Goal: Transaction & Acquisition: Book appointment/travel/reservation

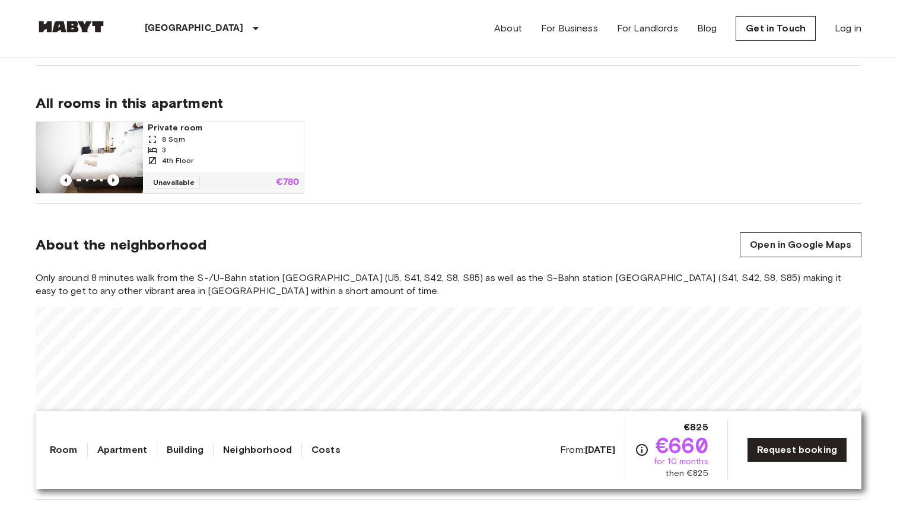
click at [93, 158] on img at bounding box center [89, 157] width 107 height 71
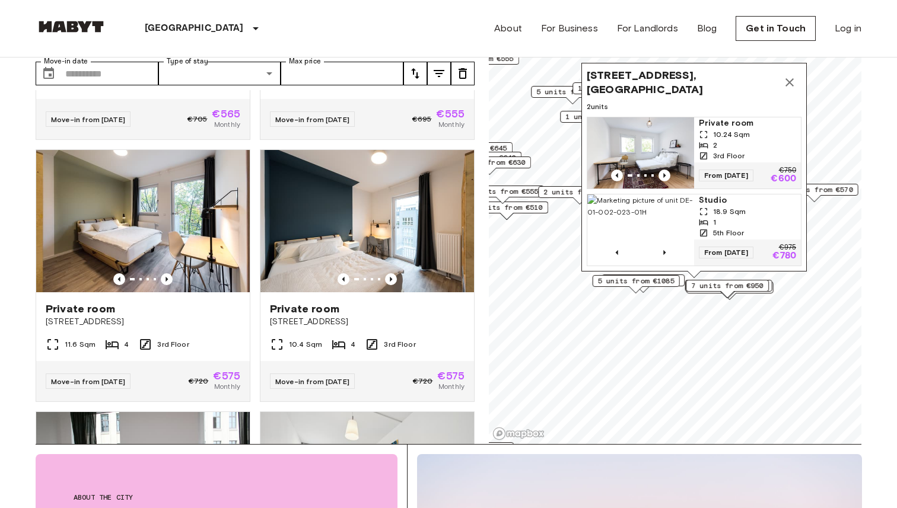
scroll to position [70, 0]
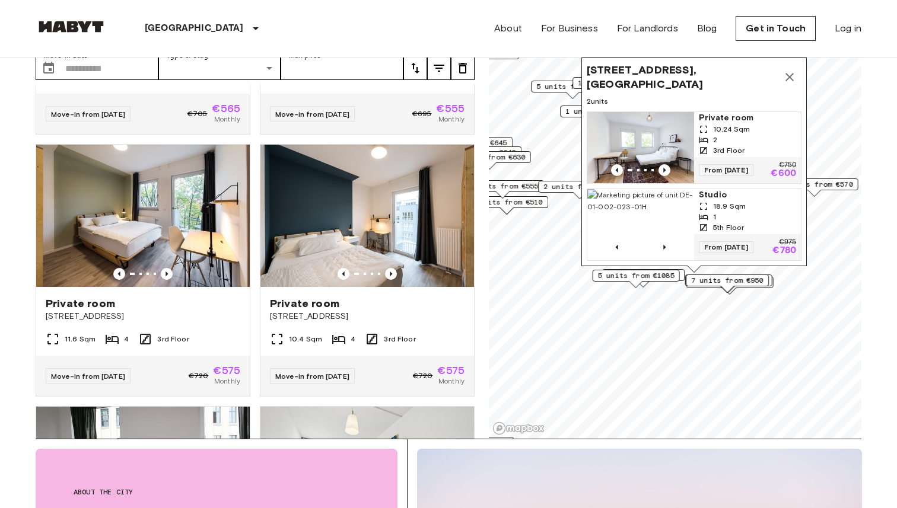
click at [732, 275] on span "7 units from €950" at bounding box center [727, 280] width 72 height 11
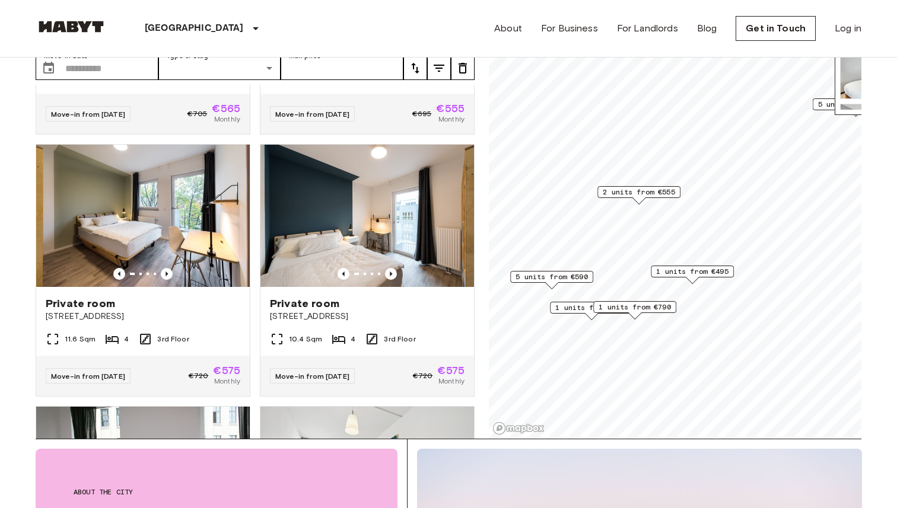
click at [679, 271] on span "1 units from €495" at bounding box center [692, 271] width 72 height 11
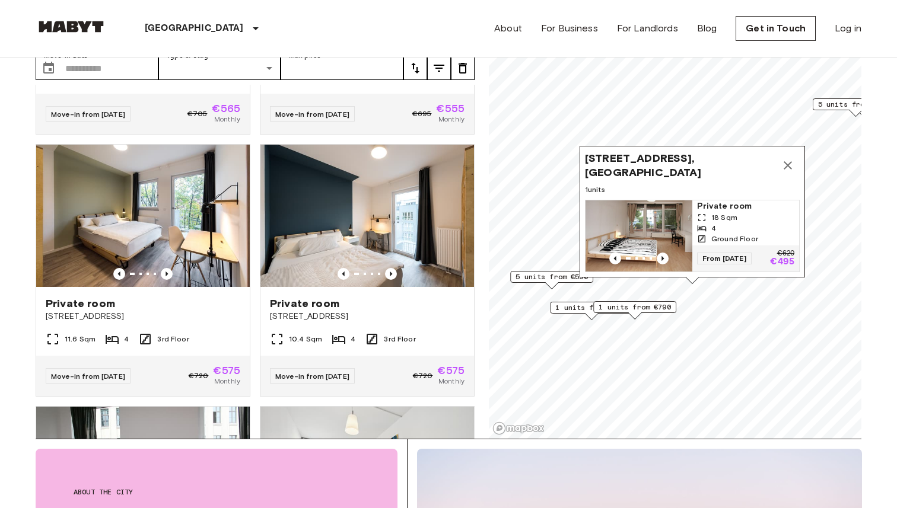
click at [647, 304] on span "1 units from €790" at bounding box center [635, 307] width 72 height 11
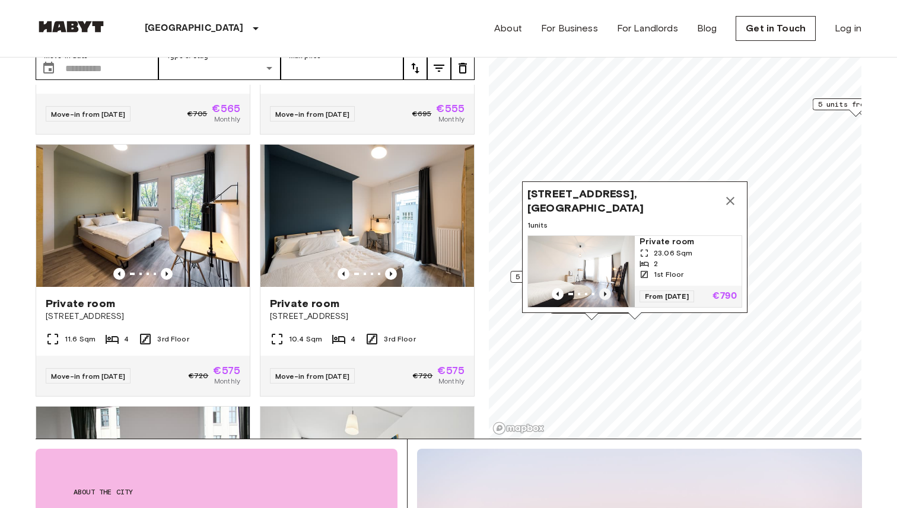
click at [606, 292] on icon "Previous image" at bounding box center [605, 294] width 12 height 12
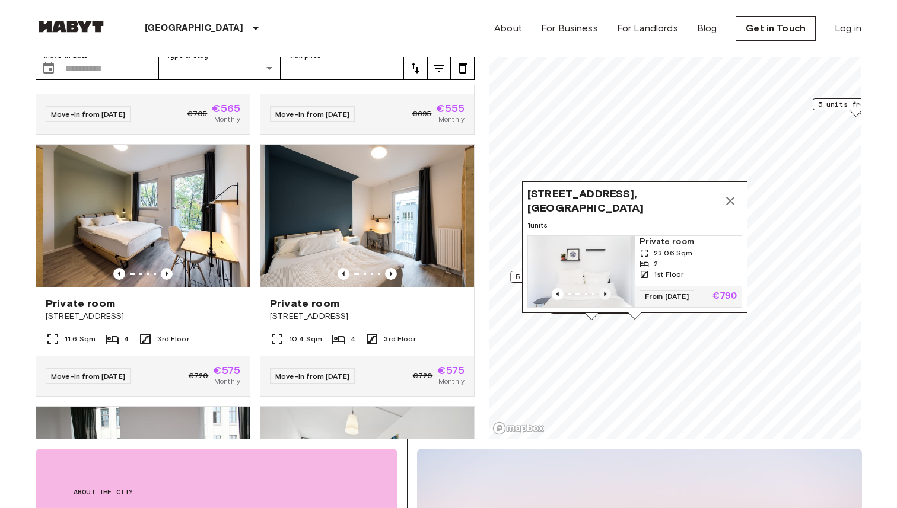
click at [606, 292] on icon "Previous image" at bounding box center [605, 294] width 12 height 12
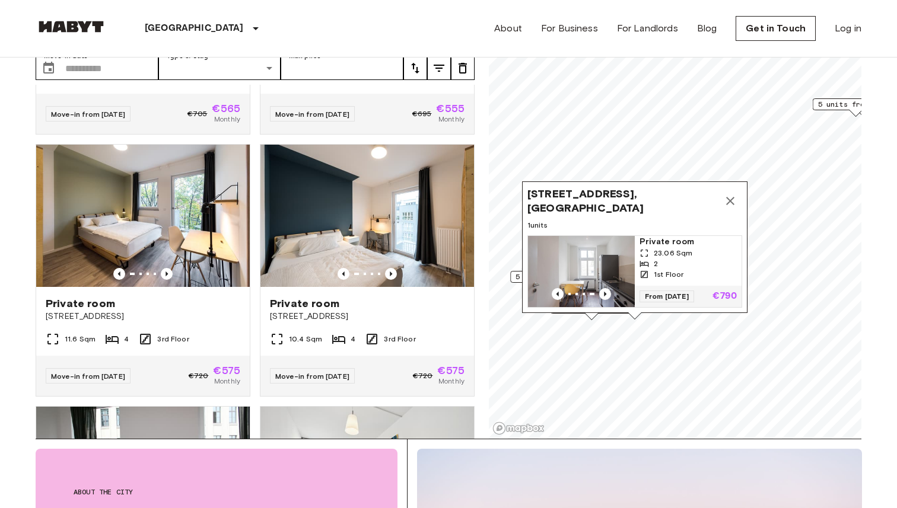
click at [672, 243] on span "Private room" at bounding box center [688, 242] width 97 height 12
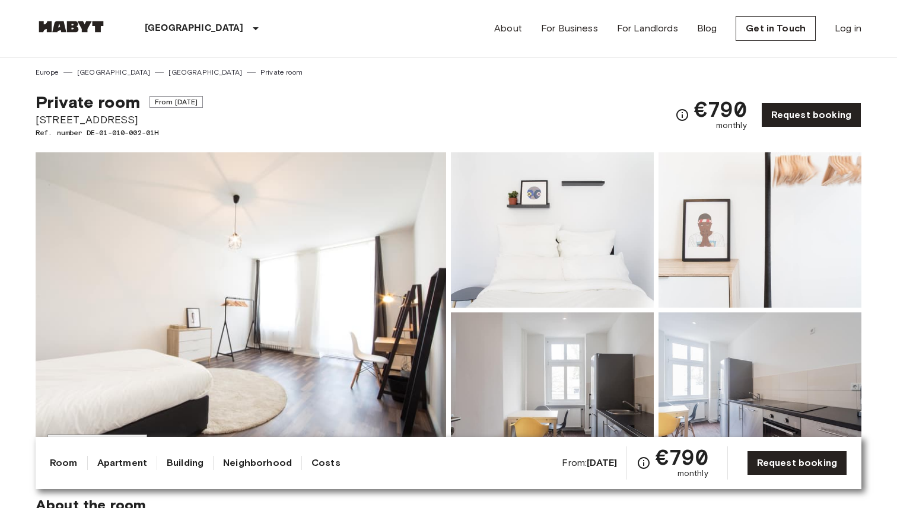
scroll to position [61, 0]
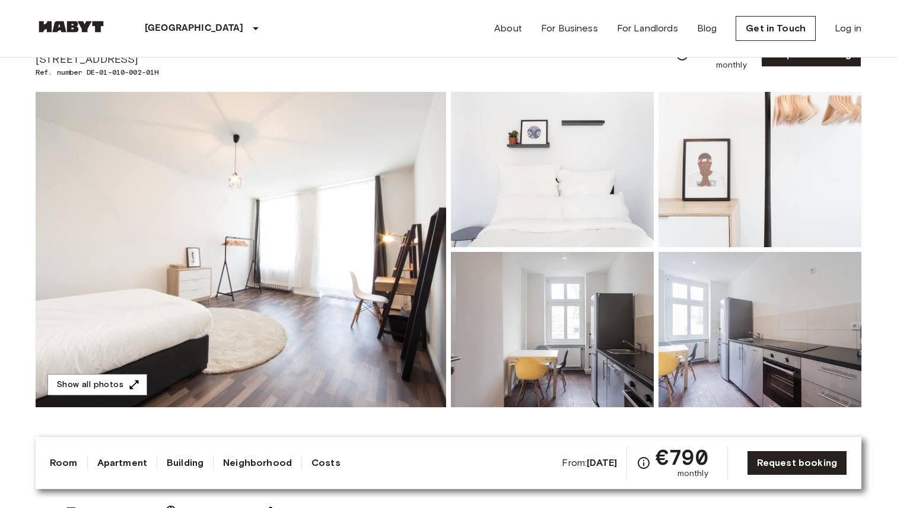
click at [370, 236] on img at bounding box center [241, 250] width 411 height 316
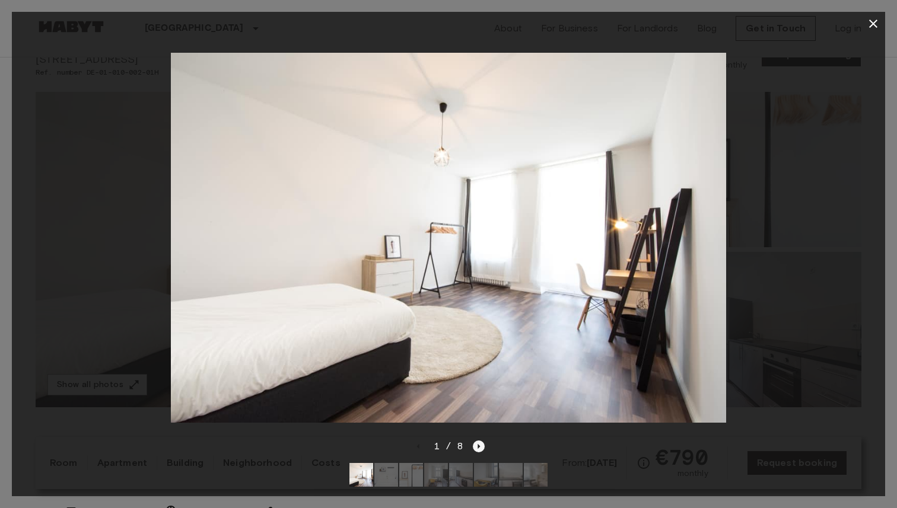
click at [481, 446] on icon "Next image" at bounding box center [479, 447] width 12 height 12
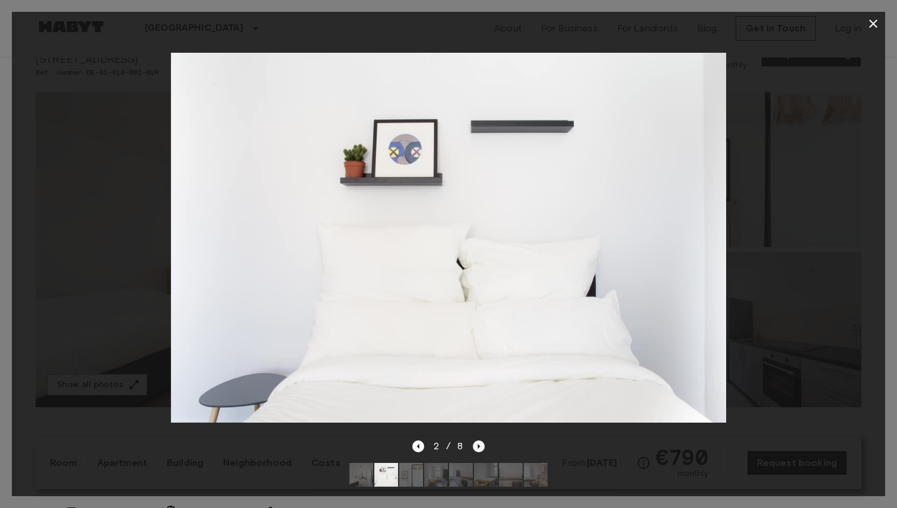
click at [481, 446] on icon "Next image" at bounding box center [479, 447] width 12 height 12
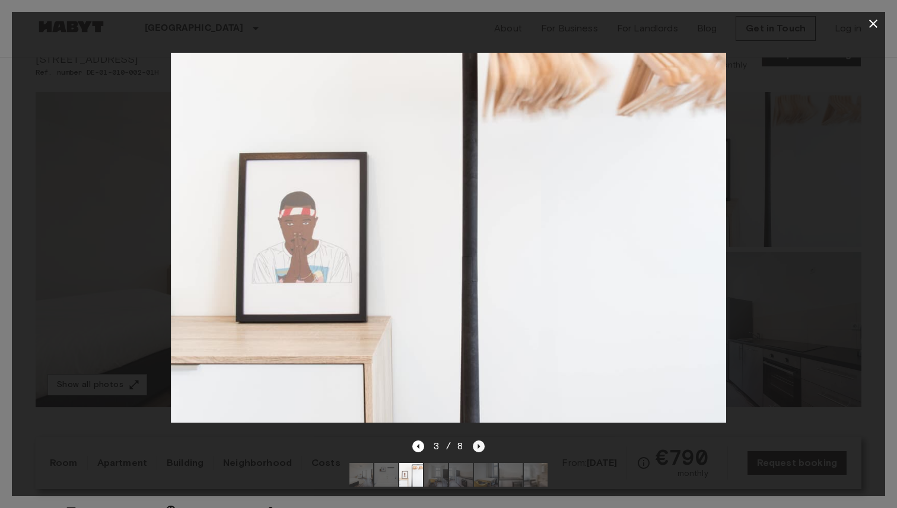
click at [481, 446] on icon "Next image" at bounding box center [479, 447] width 12 height 12
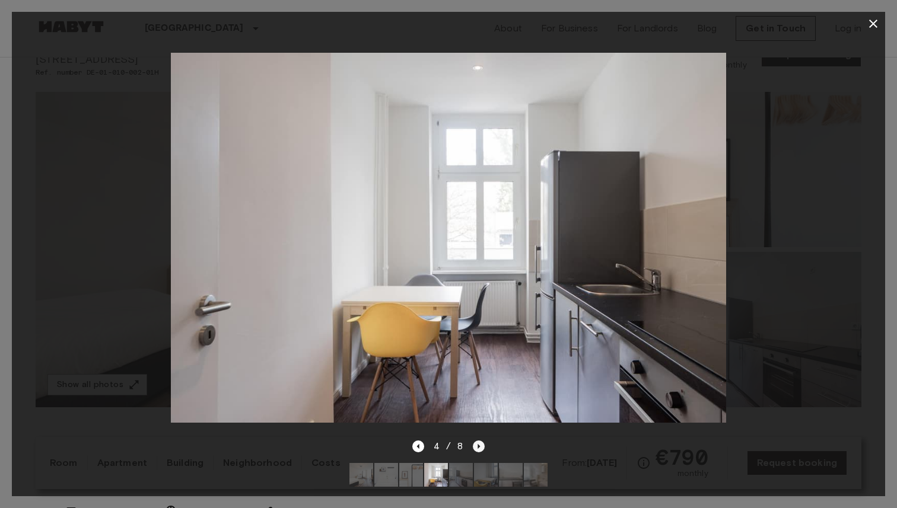
click at [481, 446] on icon "Next image" at bounding box center [479, 447] width 12 height 12
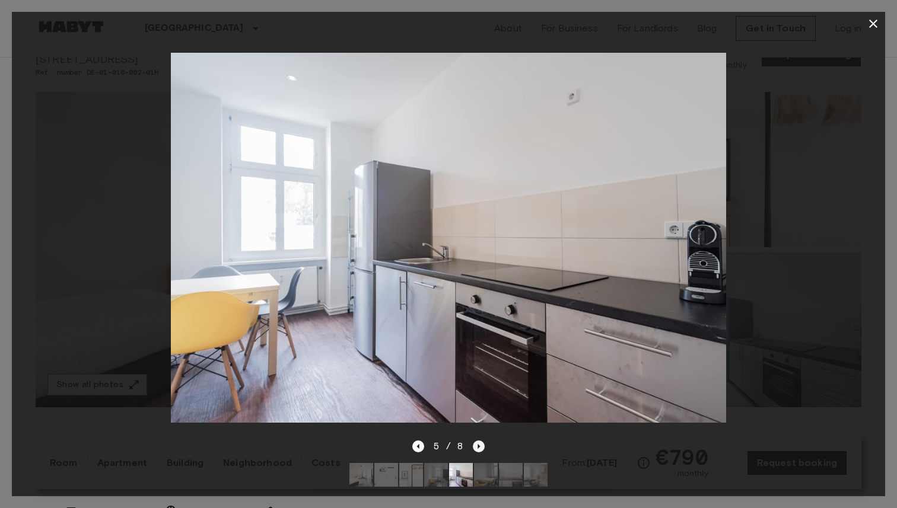
click at [481, 446] on icon "Next image" at bounding box center [479, 447] width 12 height 12
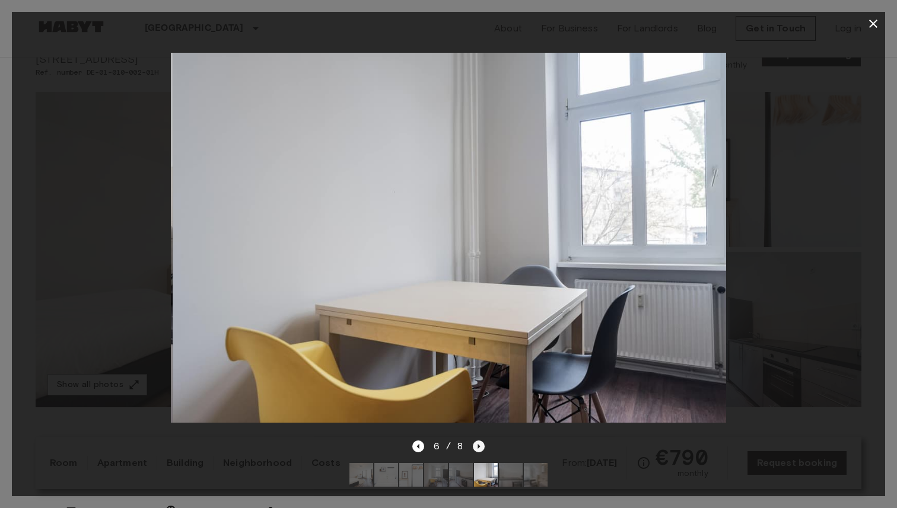
click at [481, 446] on icon "Next image" at bounding box center [479, 447] width 12 height 12
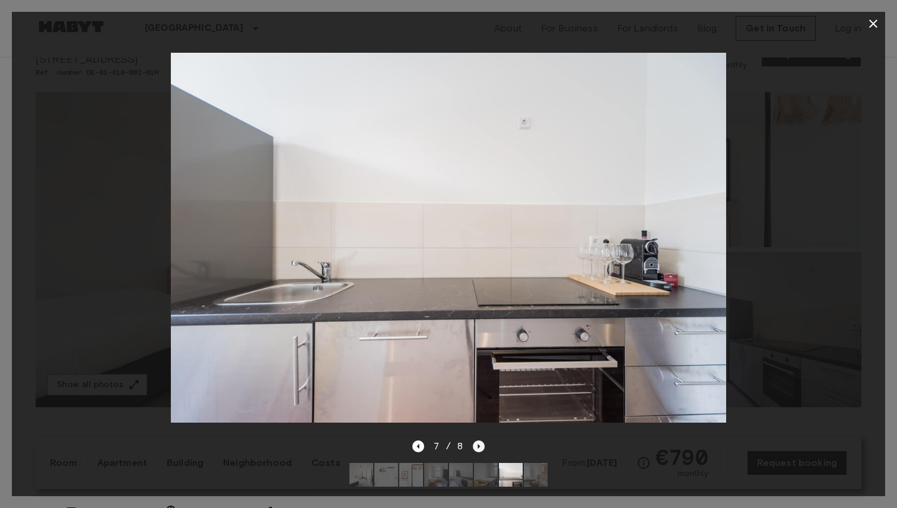
click at [481, 446] on icon "Next image" at bounding box center [479, 447] width 12 height 12
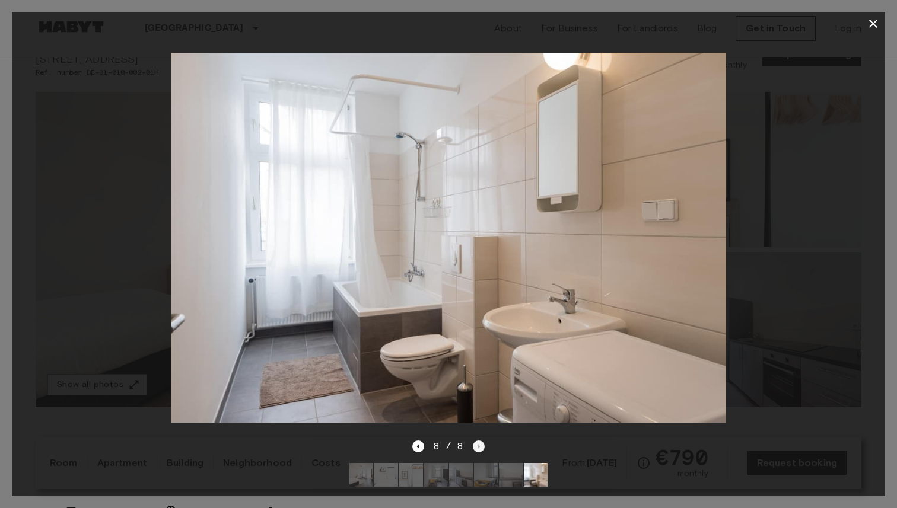
click at [481, 446] on div "8 / 8" at bounding box center [448, 447] width 73 height 14
click at [876, 26] on icon "button" at bounding box center [873, 24] width 8 height 8
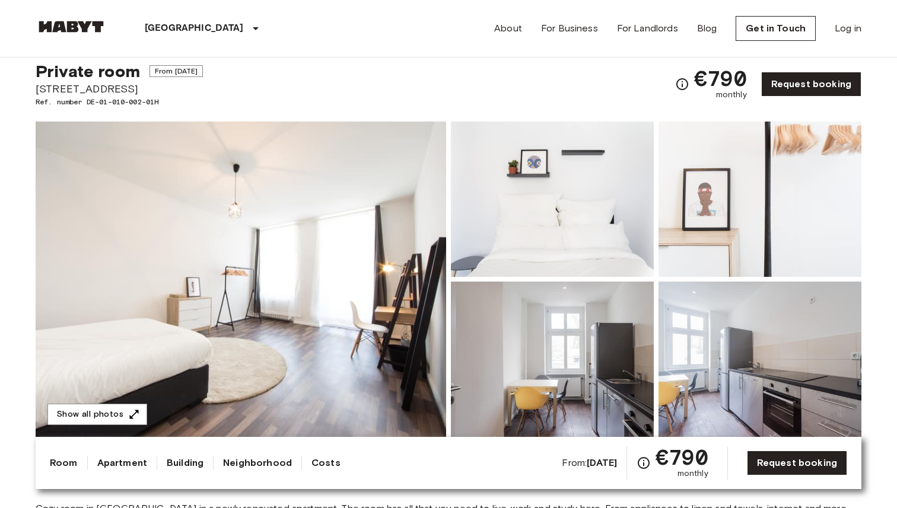
scroll to position [0, 0]
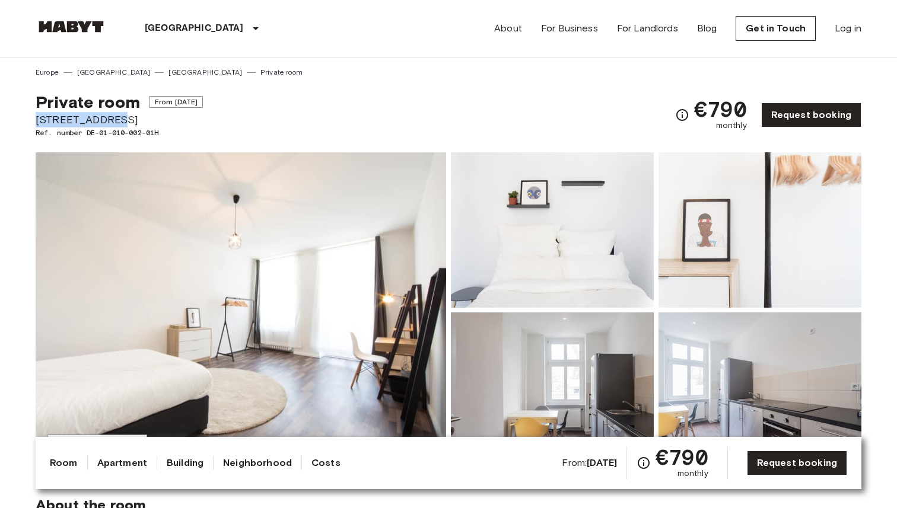
drag, startPoint x: 122, startPoint y: 120, endPoint x: 32, endPoint y: 119, distance: 89.6
copy span "Donaustraße 39"
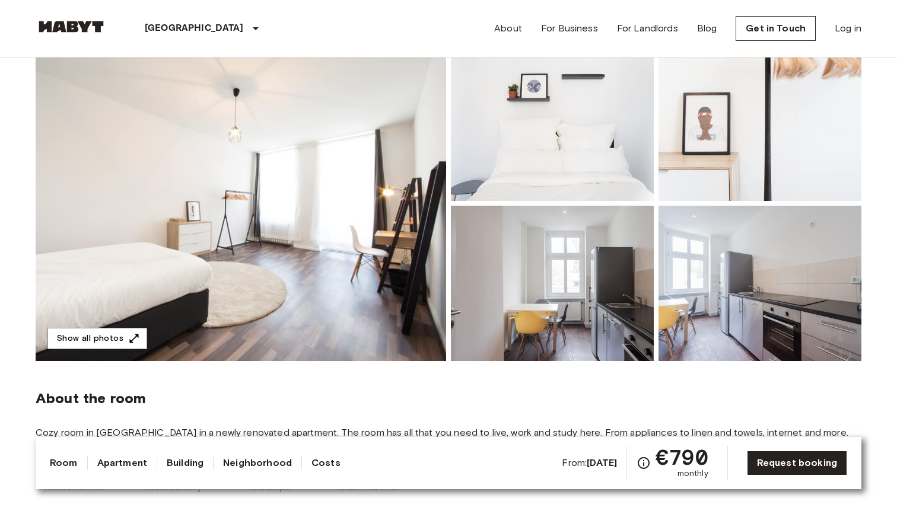
scroll to position [110, 0]
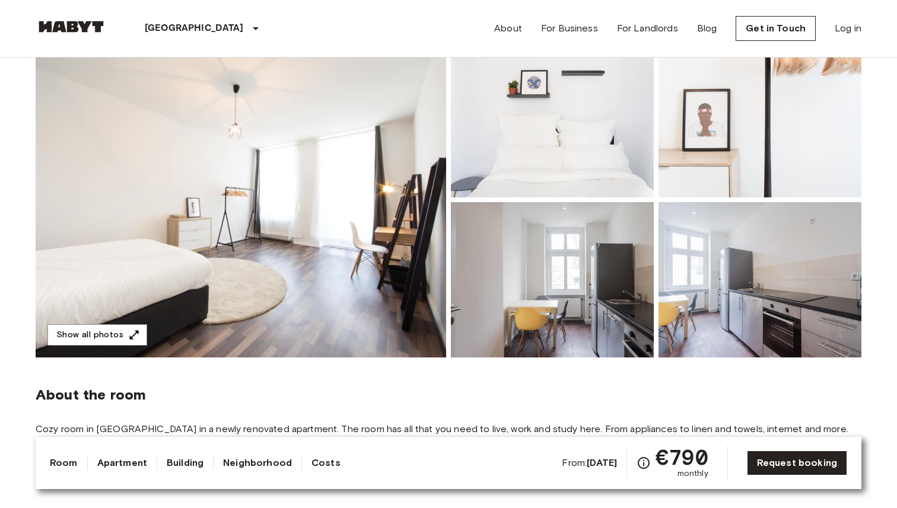
click at [540, 281] on img at bounding box center [552, 279] width 203 height 155
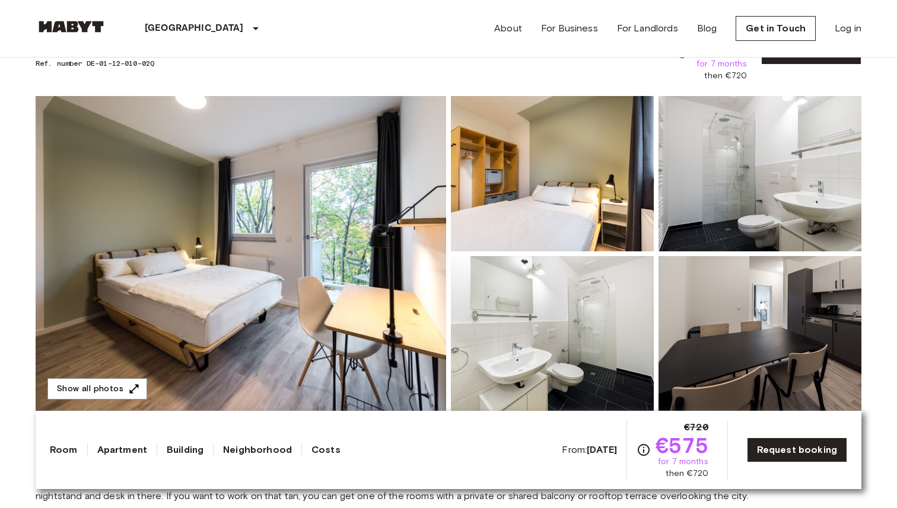
scroll to position [87, 0]
